Goal: Transaction & Acquisition: Purchase product/service

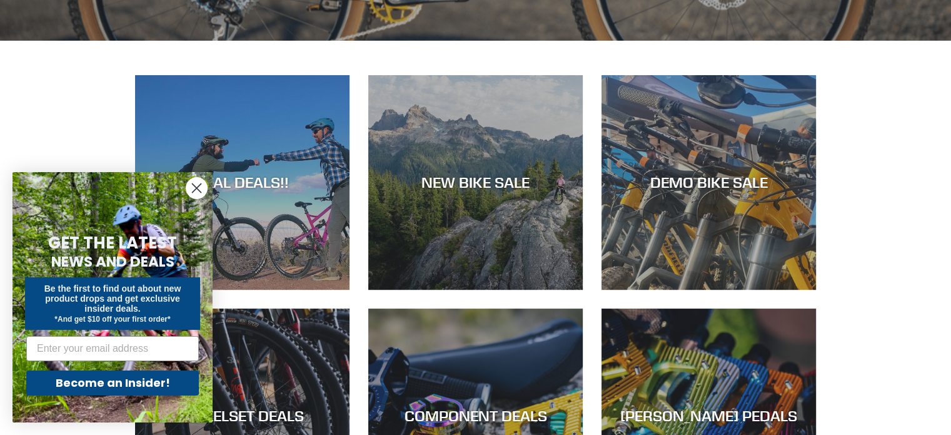
scroll to position [498, 0]
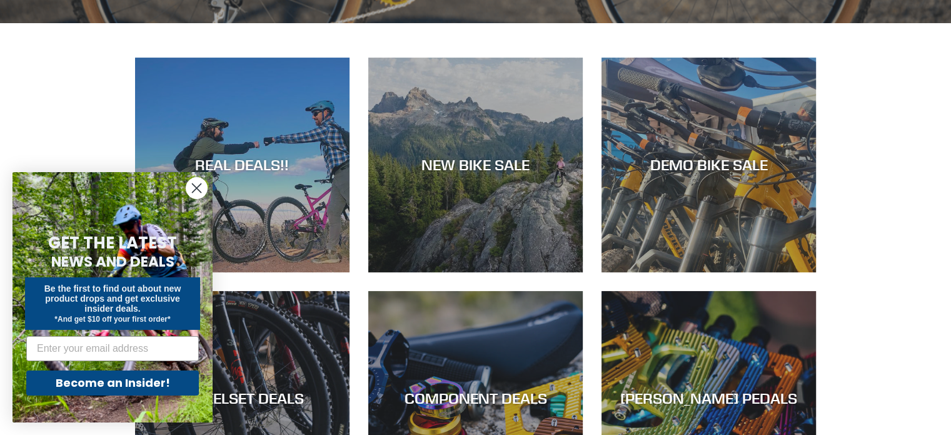
click at [198, 187] on icon "Close dialog" at bounding box center [197, 188] width 9 height 9
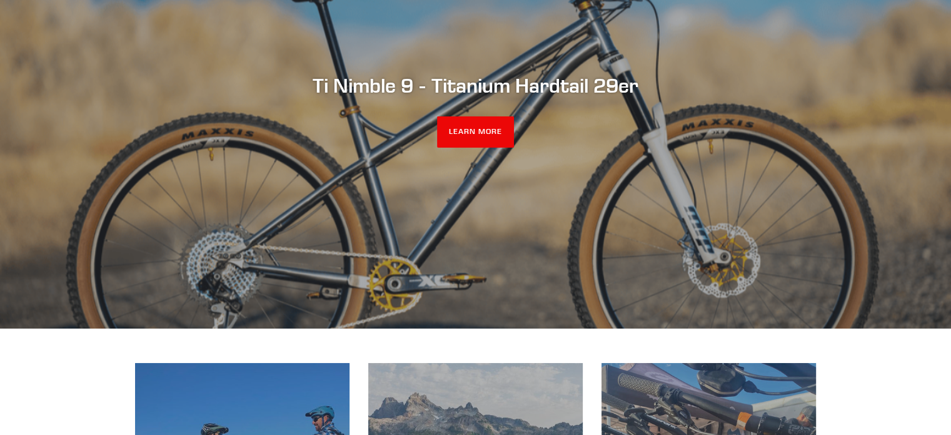
scroll to position [0, 0]
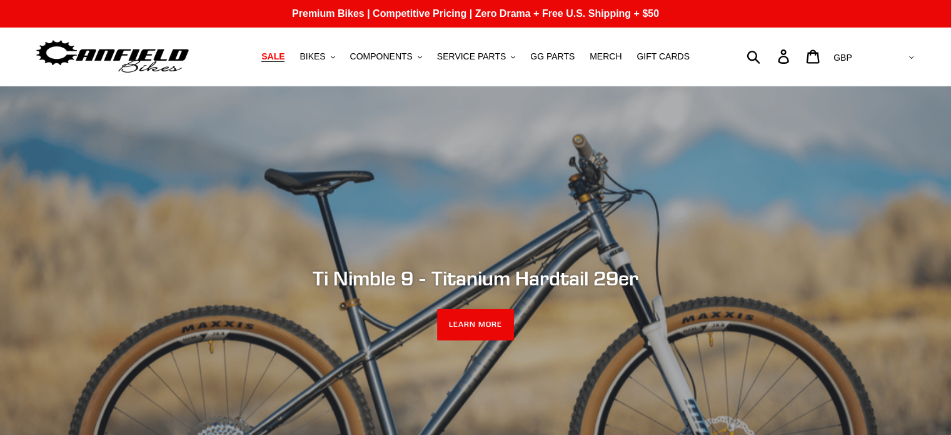
click at [285, 60] on span "SALE" at bounding box center [272, 56] width 23 height 11
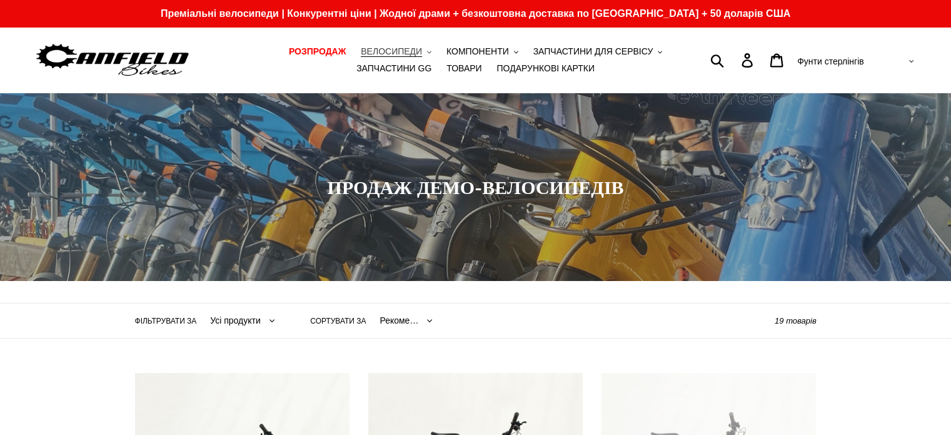
click at [399, 49] on font "ВЕЛОСИПЕДИ" at bounding box center [391, 51] width 61 height 10
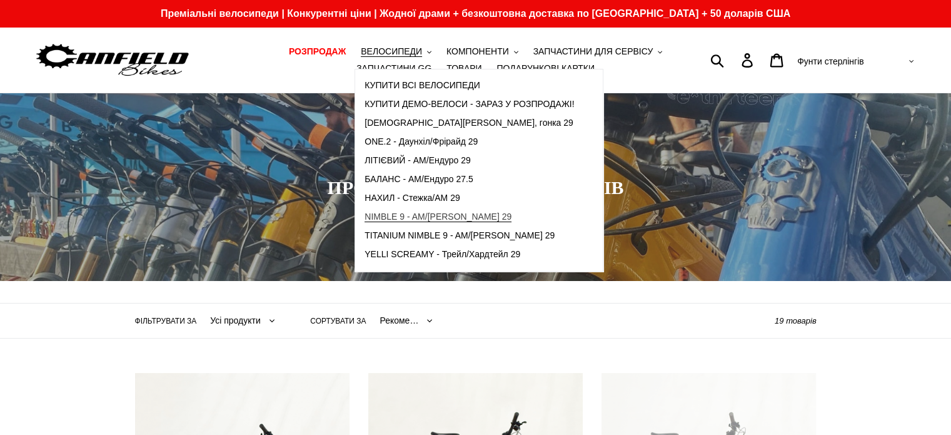
click at [398, 215] on font "NIMBLE 9 - AM/[PERSON_NAME] 29" at bounding box center [438, 216] width 147 height 10
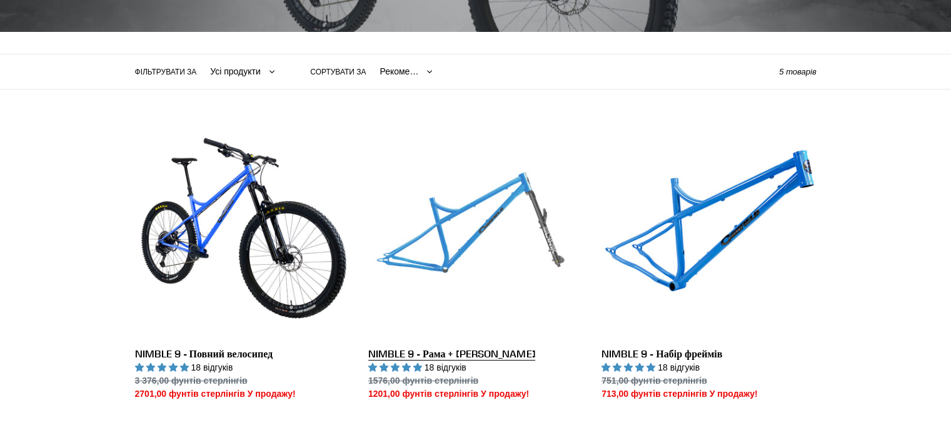
scroll to position [253, 0]
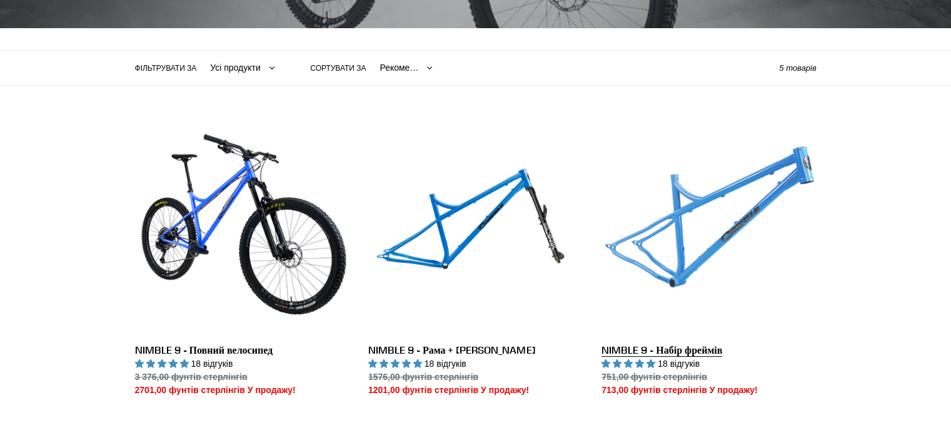
click at [649, 220] on link "NIMBLE 9 - Набір фреймів" at bounding box center [709, 258] width 215 height 276
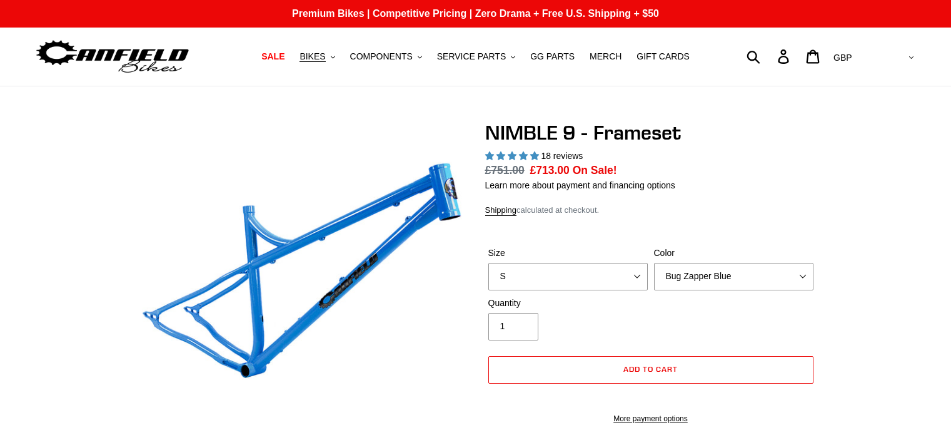
select select "highest-rating"
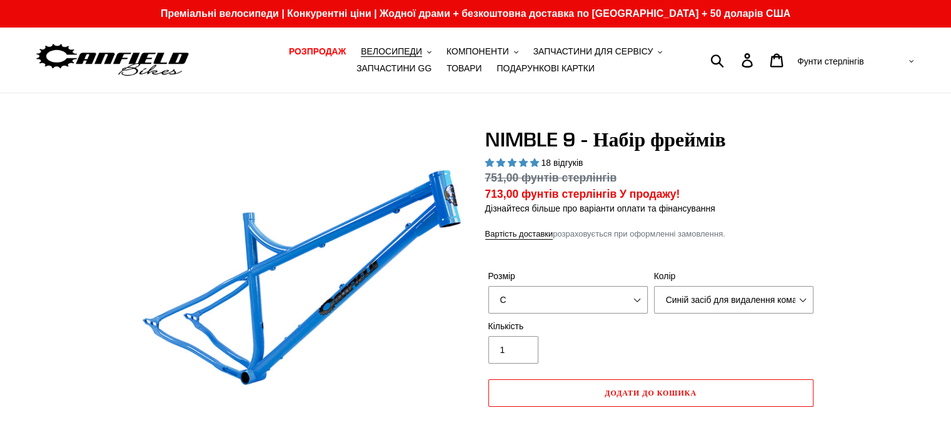
select select "L"
click at [488, 286] on select "С М Л XL" at bounding box center [567, 300] width 159 height 28
click at [702, 286] on select "Синій засіб для видалення комах Фіолетовий серпанок - Розпродано Галактичний чо…" at bounding box center [733, 300] width 159 height 28
click at [654, 286] on select "Синій засіб для видалення комах Фіолетовий серпанок - Розпродано Галактичний чо…" at bounding box center [733, 300] width 159 height 28
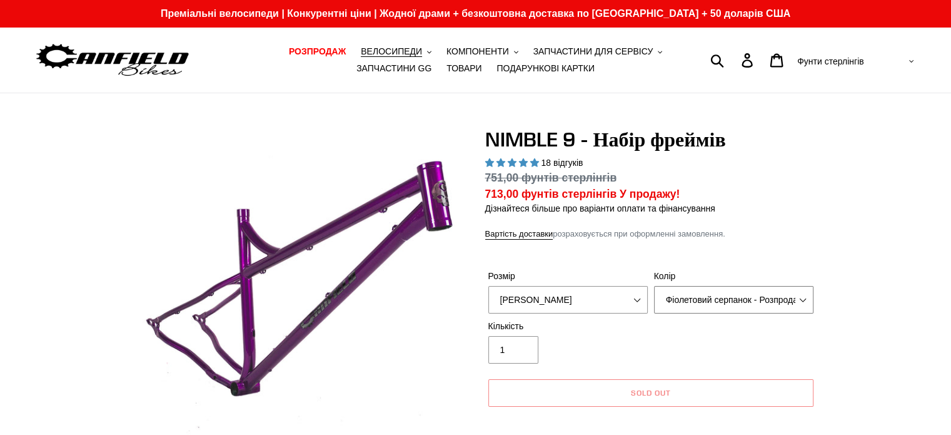
click at [694, 286] on select "Синій засіб для видалення комах Фіолетовий серпанок - Розпродано Галактичний чо…" at bounding box center [733, 300] width 159 height 28
select select "Galaxy Black"
click at [654, 286] on select "Синій засіб для видалення комах Фіолетовий серпанок - Розпродано Галактичний чо…" at bounding box center [733, 300] width 159 height 28
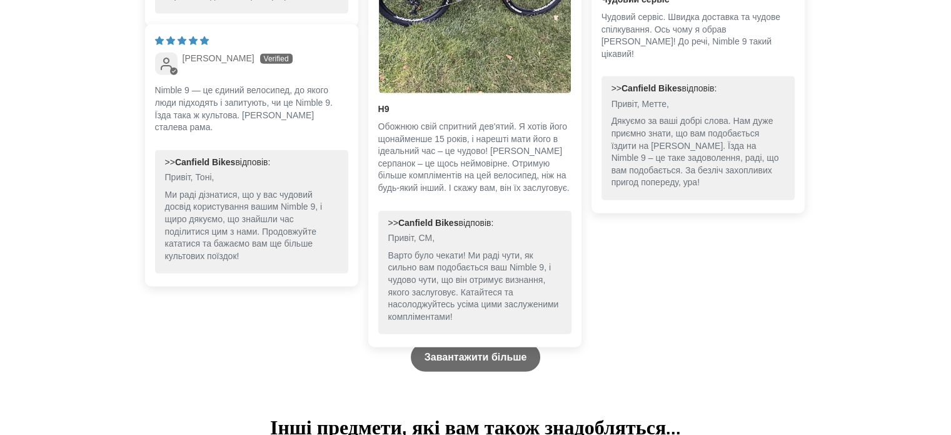
scroll to position [2787, 0]
